Goal: Find specific page/section: Find specific page/section

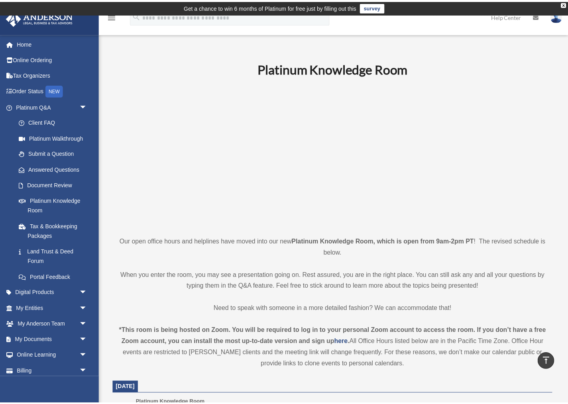
scroll to position [235, 0]
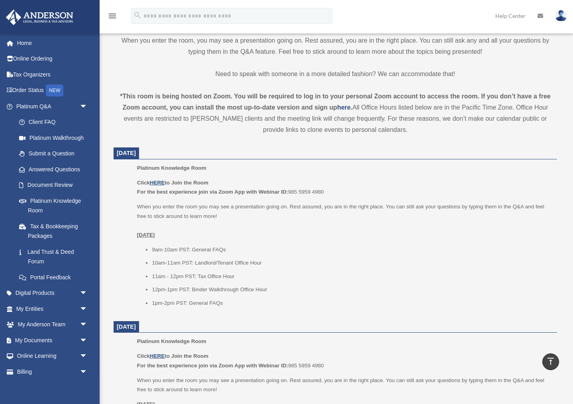
click at [157, 182] on u "HERE" at bounding box center [157, 183] width 15 height 6
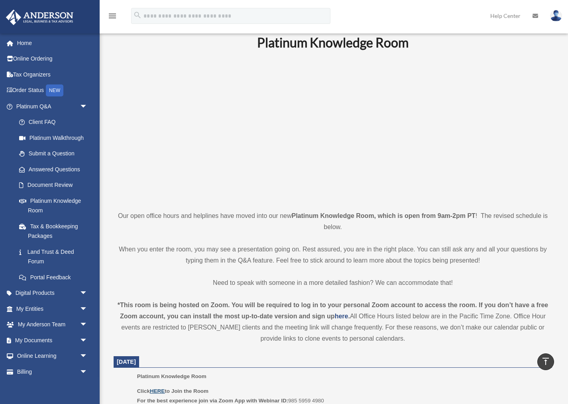
scroll to position [0, 0]
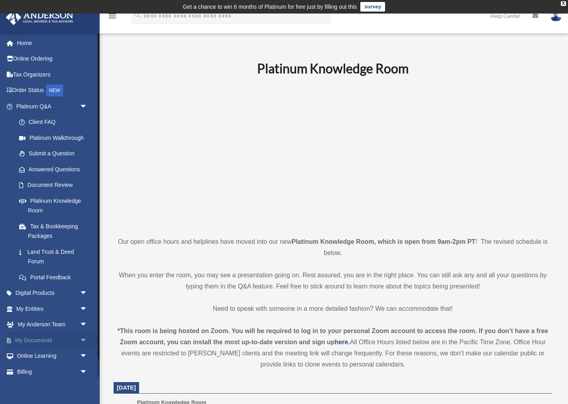
click at [86, 341] on span "arrow_drop_down" at bounding box center [88, 340] width 16 height 16
click at [32, 357] on link "Box" at bounding box center [55, 356] width 88 height 16
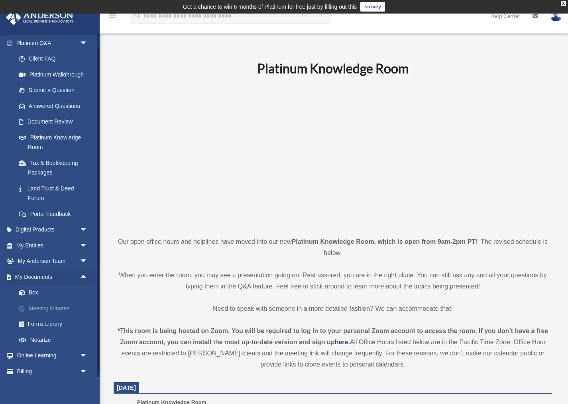
scroll to position [64, 0]
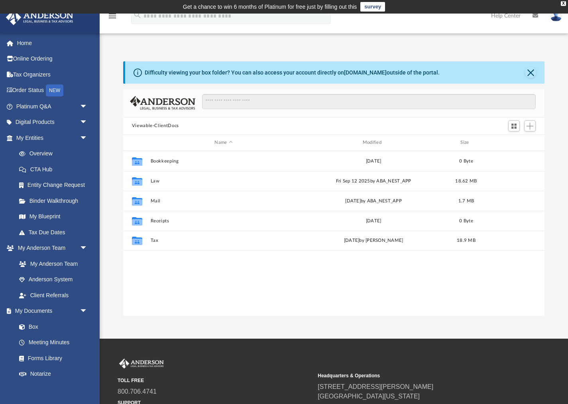
scroll to position [181, 421]
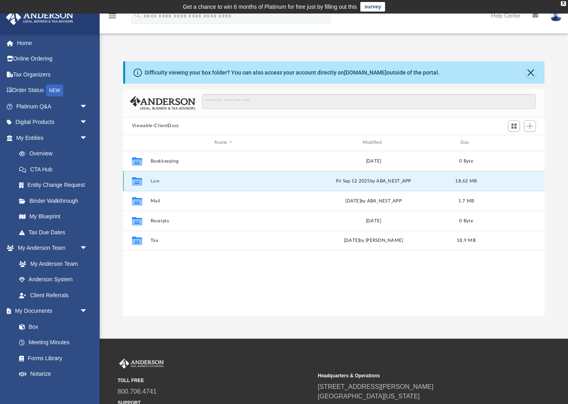
click at [152, 180] on button "Law" at bounding box center [223, 180] width 146 height 5
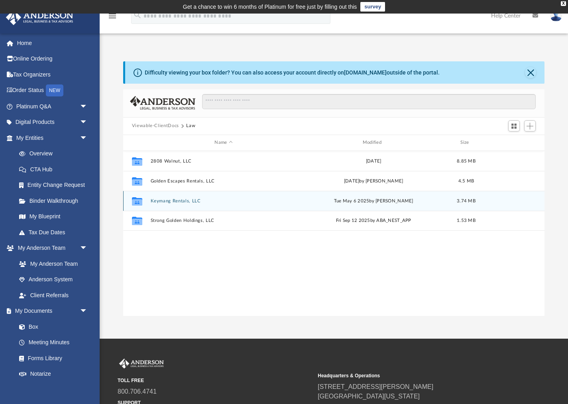
click at [175, 200] on button "Keymang Rentals, LLC" at bounding box center [223, 200] width 146 height 5
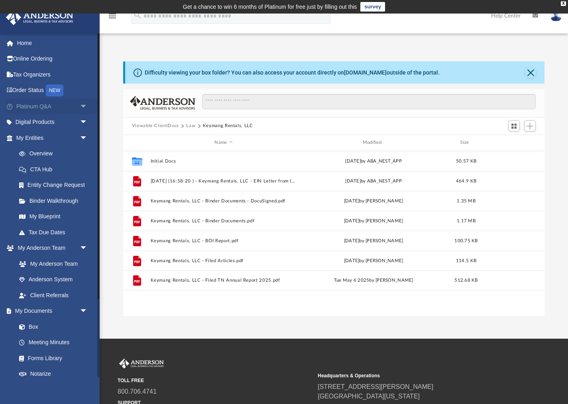
click at [82, 106] on span "arrow_drop_down" at bounding box center [88, 106] width 16 height 16
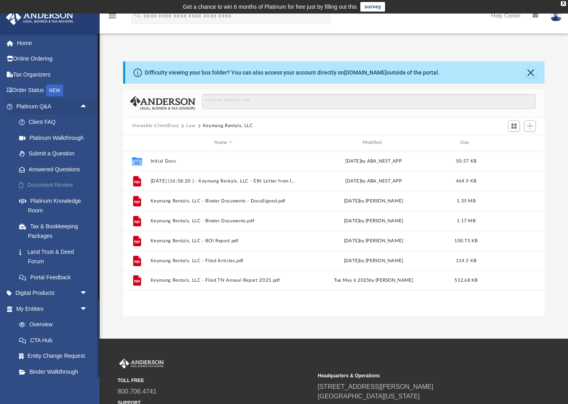
click at [50, 184] on link "Document Review" at bounding box center [55, 185] width 88 height 16
